Goal: Task Accomplishment & Management: Manage account settings

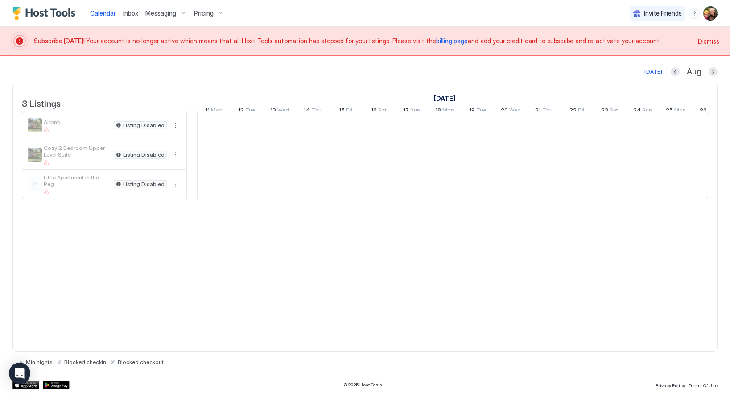
scroll to position [0, 495]
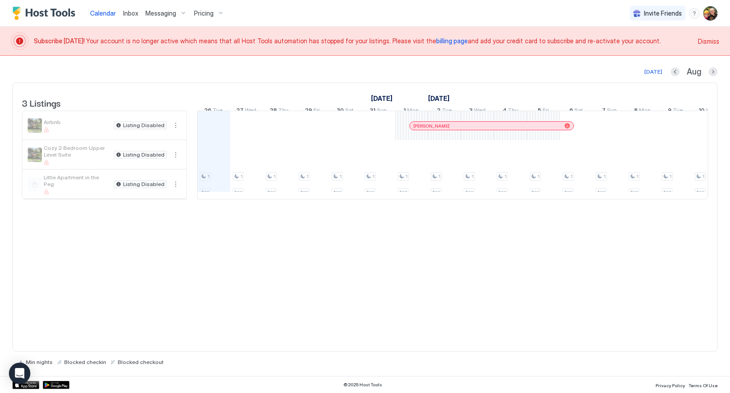
click at [436, 41] on span "billing page" at bounding box center [452, 41] width 32 height 8
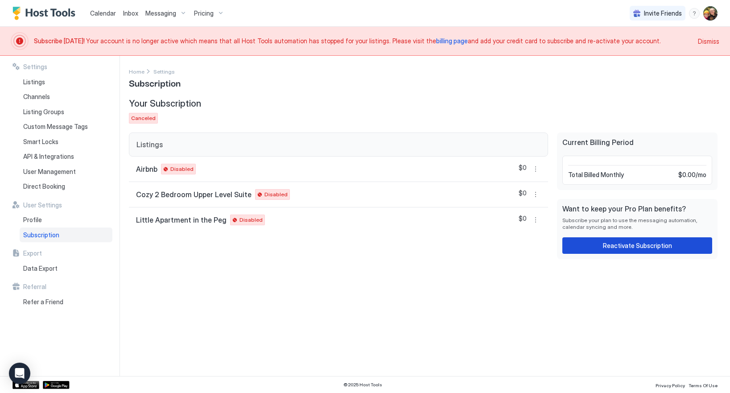
click at [604, 250] on button "Reactivate Subscription" at bounding box center [637, 245] width 150 height 16
click at [132, 11] on span "Inbox" at bounding box center [130, 13] width 15 height 8
